Goal: Information Seeking & Learning: Find specific fact

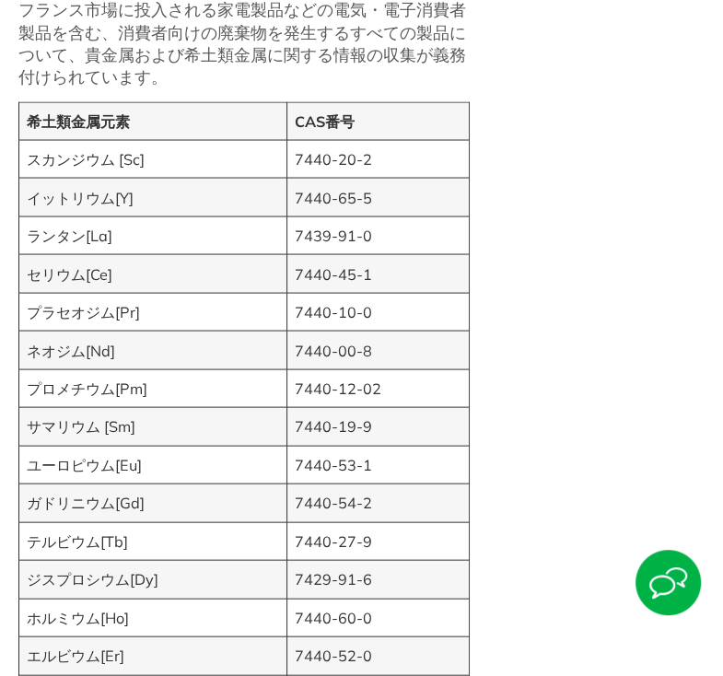
scroll to position [1792, 0]
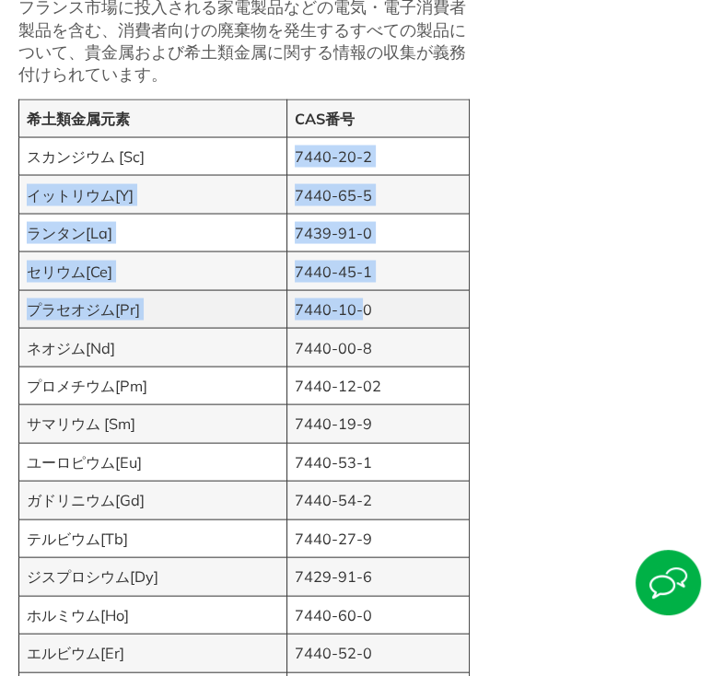
drag, startPoint x: 296, startPoint y: 150, endPoint x: 362, endPoint y: 310, distance: 173.0
click at [362, 310] on tbody "希土類金属元素 CAS番号 スカンジウム [Sc] 7440-20-2 イットリウム[Y] 7440-65-5 ランタン[La] 7439-91-0 セリウム…" at bounding box center [244, 443] width 450 height 688
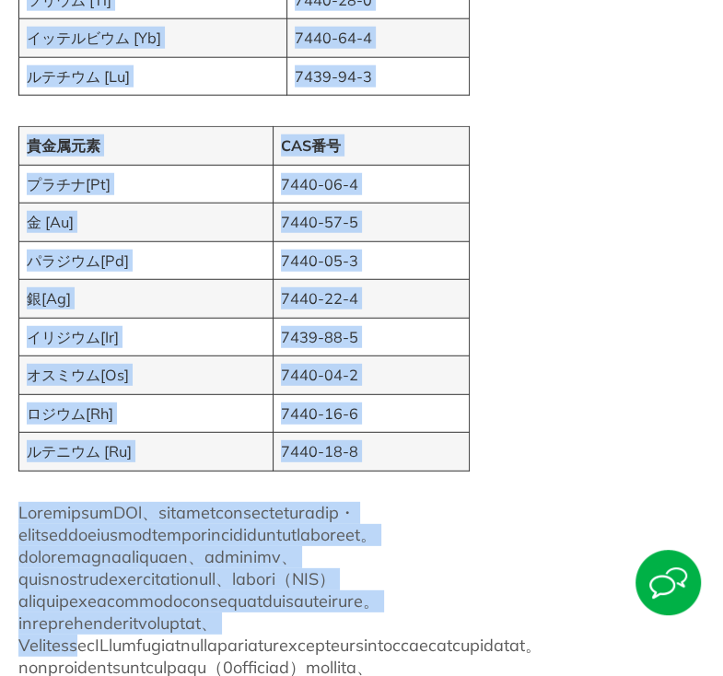
scroll to position [2673, 0]
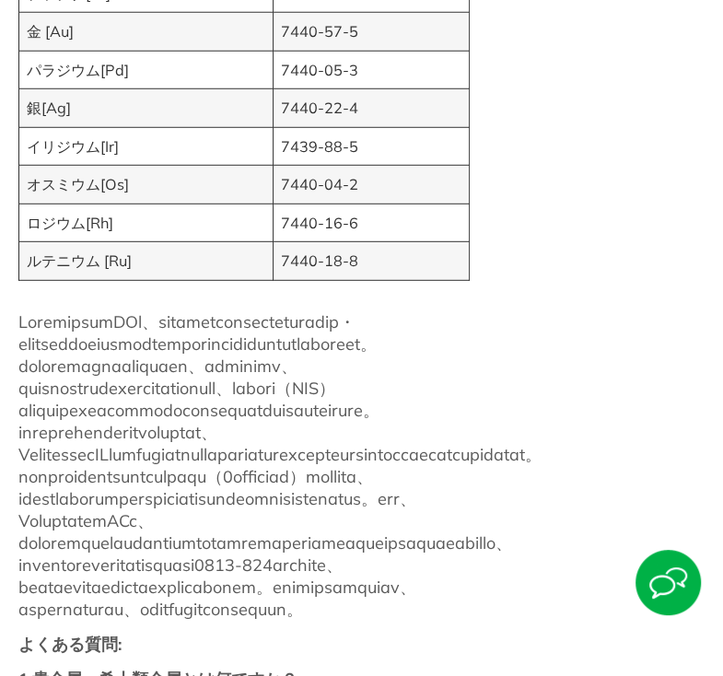
drag, startPoint x: 29, startPoint y: 154, endPoint x: 497, endPoint y: 251, distance: 477.7
copy div "スカンジウム [Sc] 7440-20-2 イットリウム[Y] 7440-65-5 ランタン[La] 7439-91-0 セリウム[Ce] 7440-45-1…"
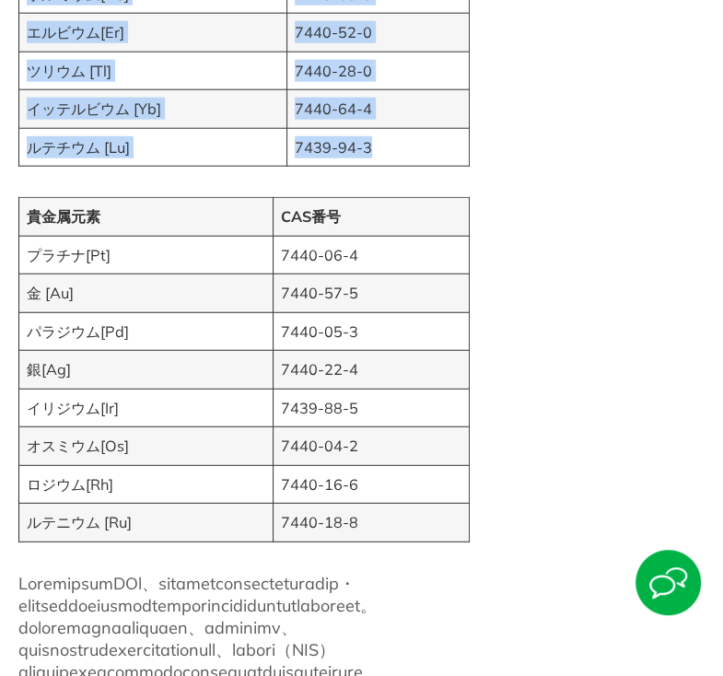
scroll to position [2415, 0]
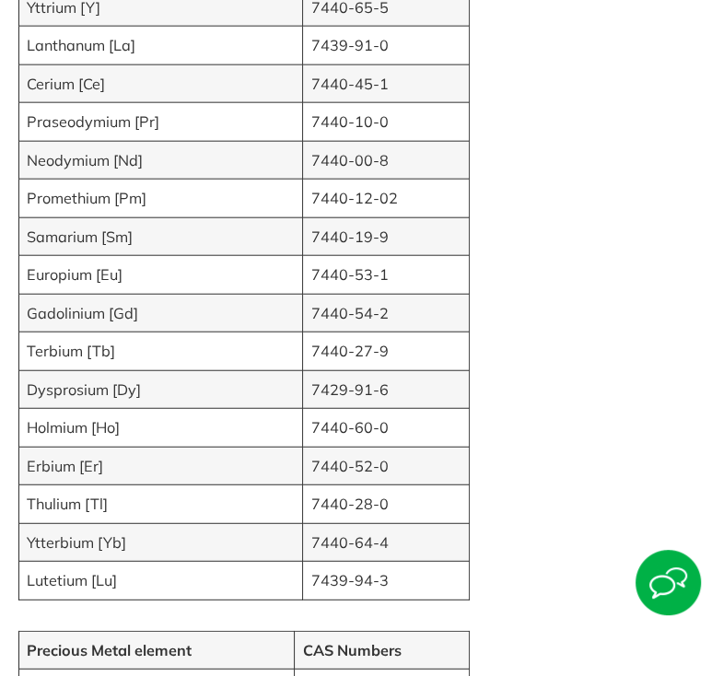
scroll to position [2565, 0]
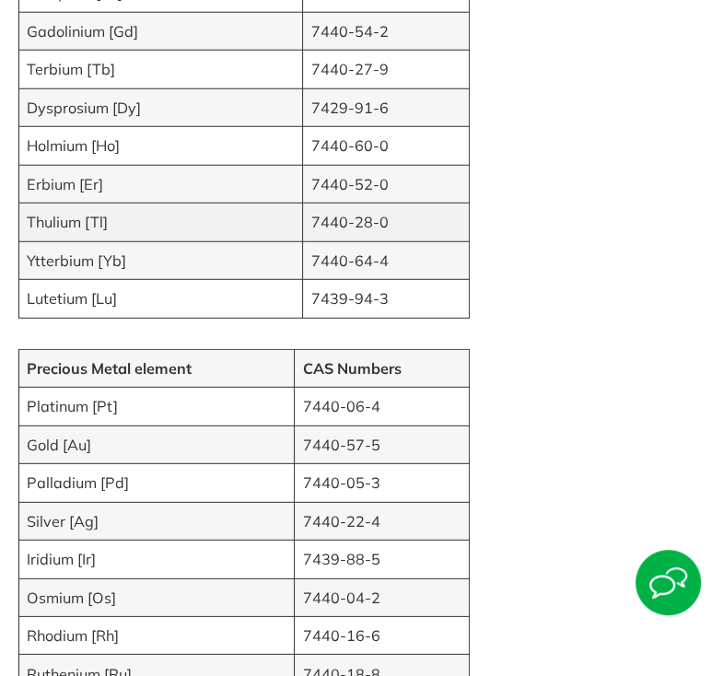
click at [307, 203] on td "7440-28-0" at bounding box center [386, 222] width 167 height 38
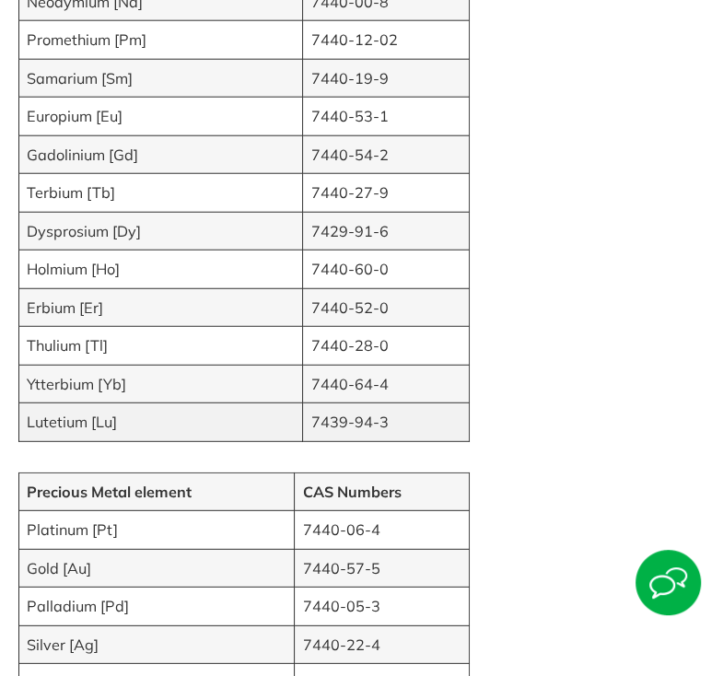
scroll to position [2473, 0]
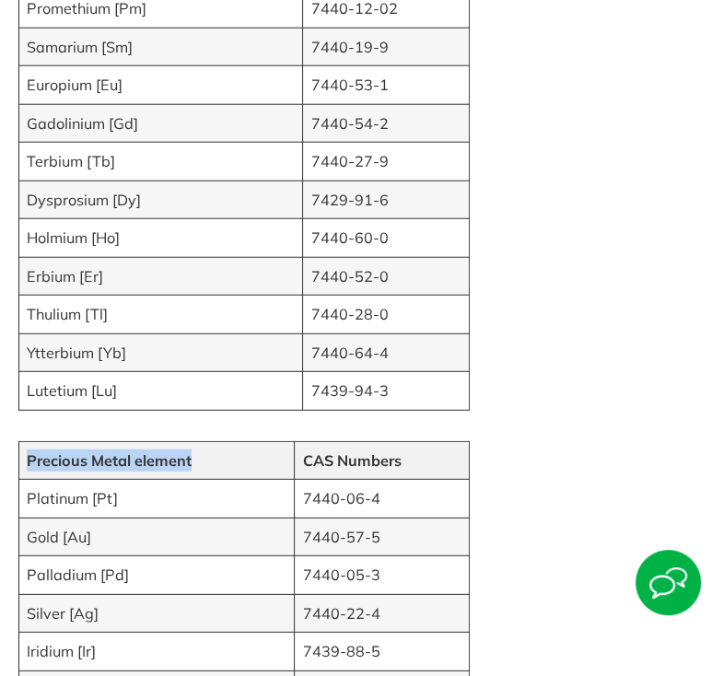
drag, startPoint x: 197, startPoint y: 435, endPoint x: 20, endPoint y: 441, distance: 176.8
click at [20, 441] on td "Precious Metal element" at bounding box center [156, 460] width 275 height 38
copy strong "Precious Metal element"
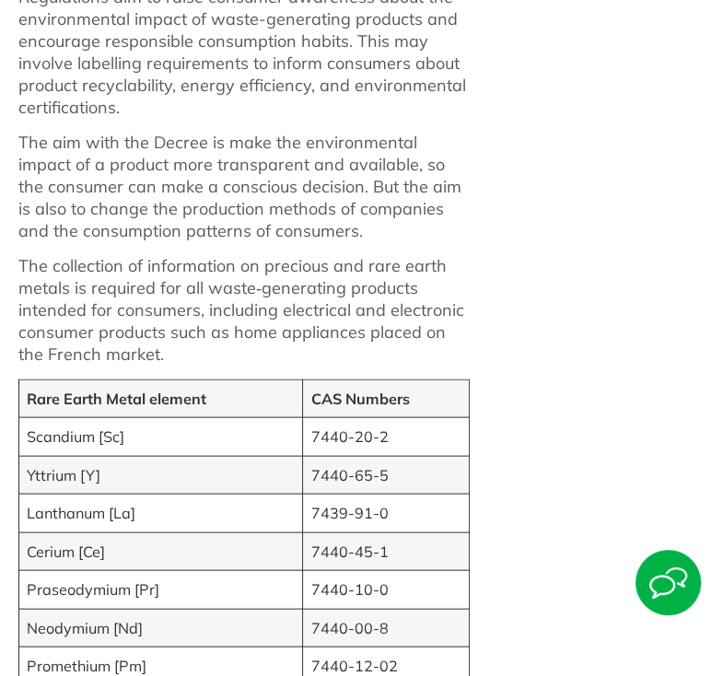
scroll to position [1827, 0]
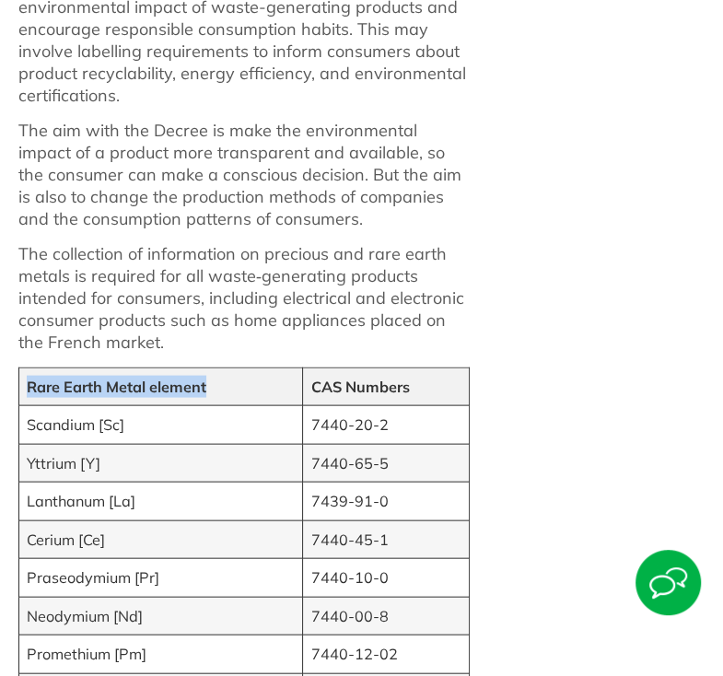
drag, startPoint x: 220, startPoint y: 364, endPoint x: 26, endPoint y: 365, distance: 194.3
click at [26, 367] on td "Rare Earth Metal element" at bounding box center [161, 386] width 284 height 38
copy strong "Rare Earth Metal element"
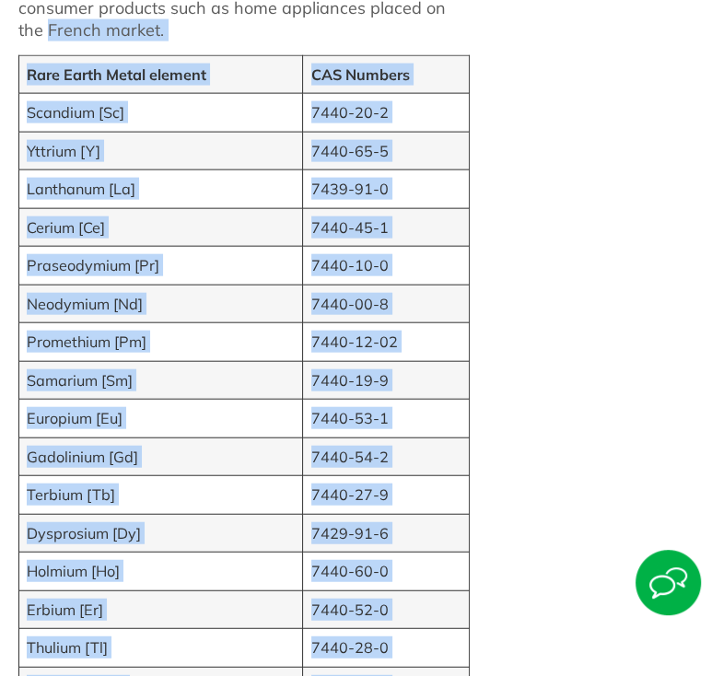
scroll to position [1821, 0]
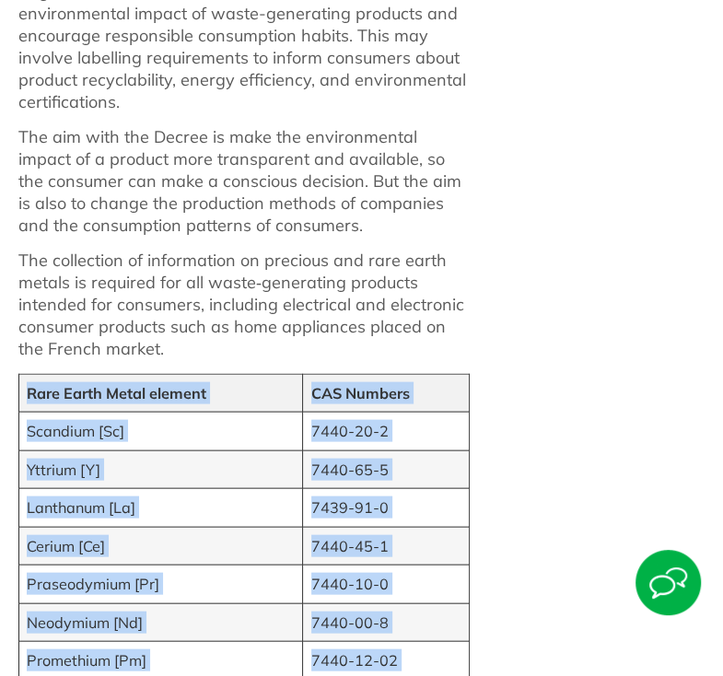
drag, startPoint x: 427, startPoint y: 476, endPoint x: 18, endPoint y: 375, distance: 421.1
copy tbody "Rare Earth Metal element CAS Numbers Scandium [Sc] 7440-20-2 Yttrium [Y] 7440-6…"
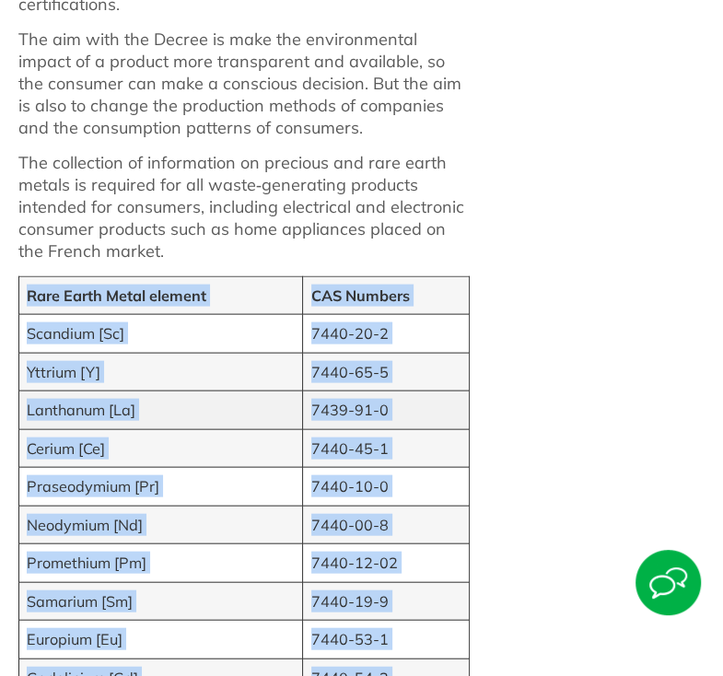
scroll to position [1922, 0]
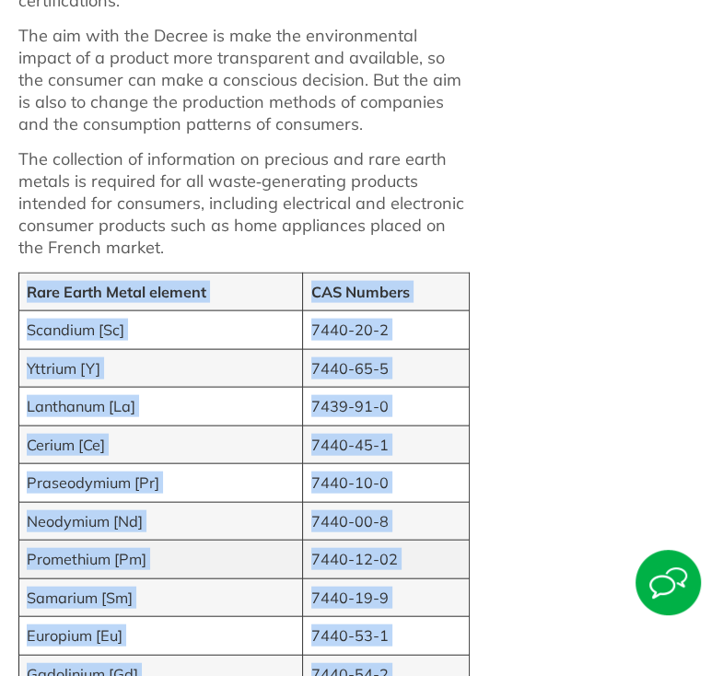
click at [405, 540] on td "7440-12-02" at bounding box center [386, 559] width 167 height 38
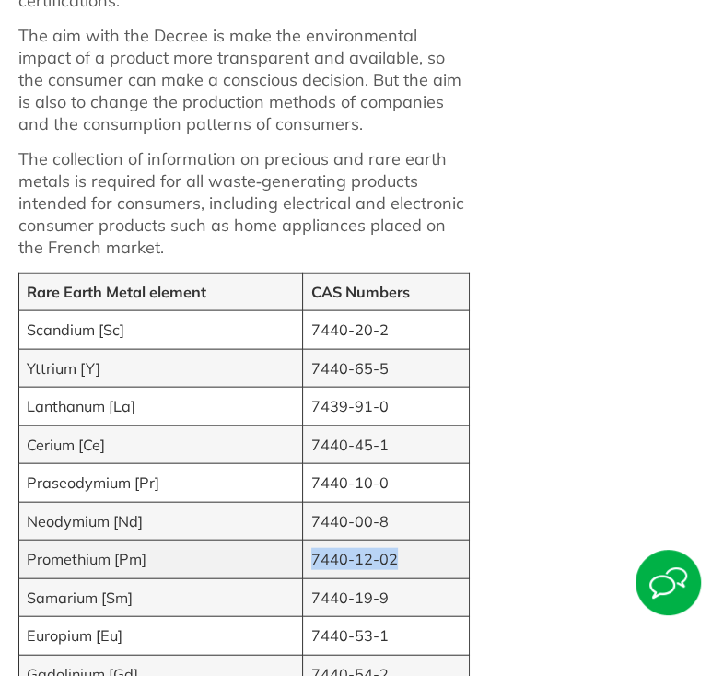
drag, startPoint x: 405, startPoint y: 528, endPoint x: 302, endPoint y: 539, distance: 103.6
click at [303, 540] on td "7440-12-02" at bounding box center [386, 559] width 167 height 38
copy td "7440-12-02"
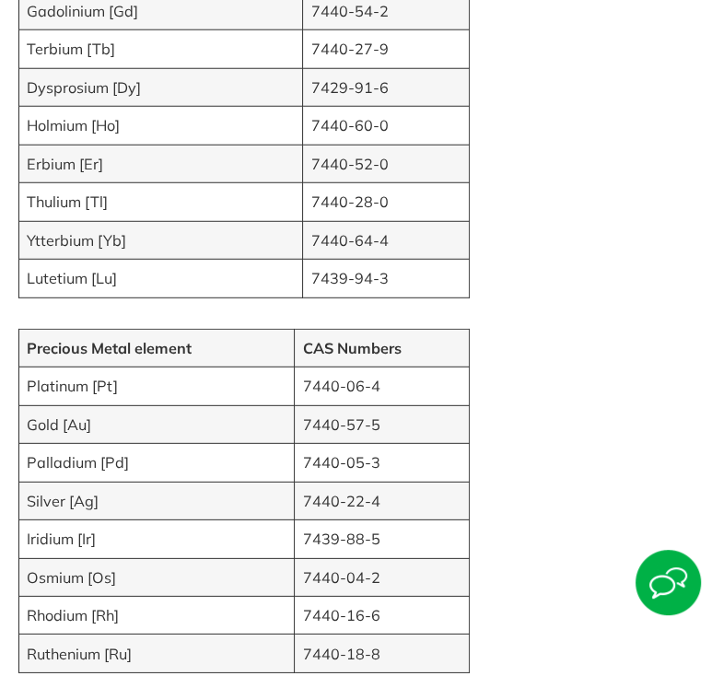
scroll to position [2587, 0]
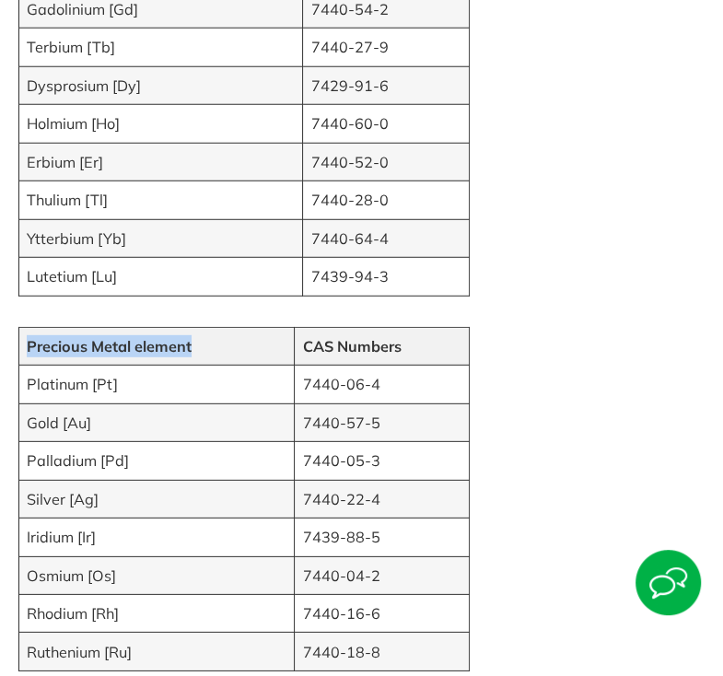
drag, startPoint x: 206, startPoint y: 315, endPoint x: 24, endPoint y: 312, distance: 182.3
click at [24, 327] on td "Precious Metal element" at bounding box center [156, 346] width 275 height 38
copy strong "Precious Metal element"
